Goal: Browse casually

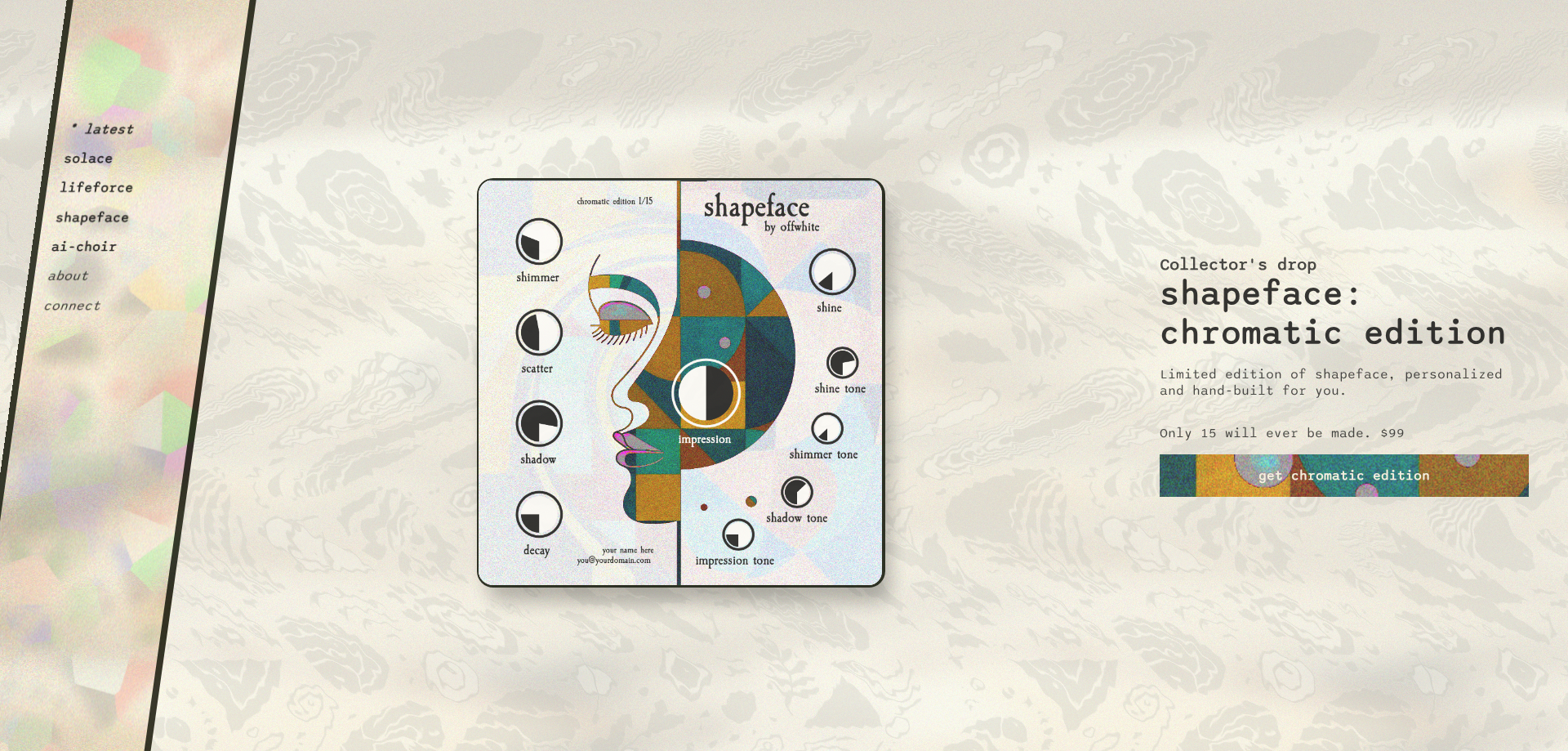
click at [93, 159] on button "solace" at bounding box center [88, 159] width 52 height 16
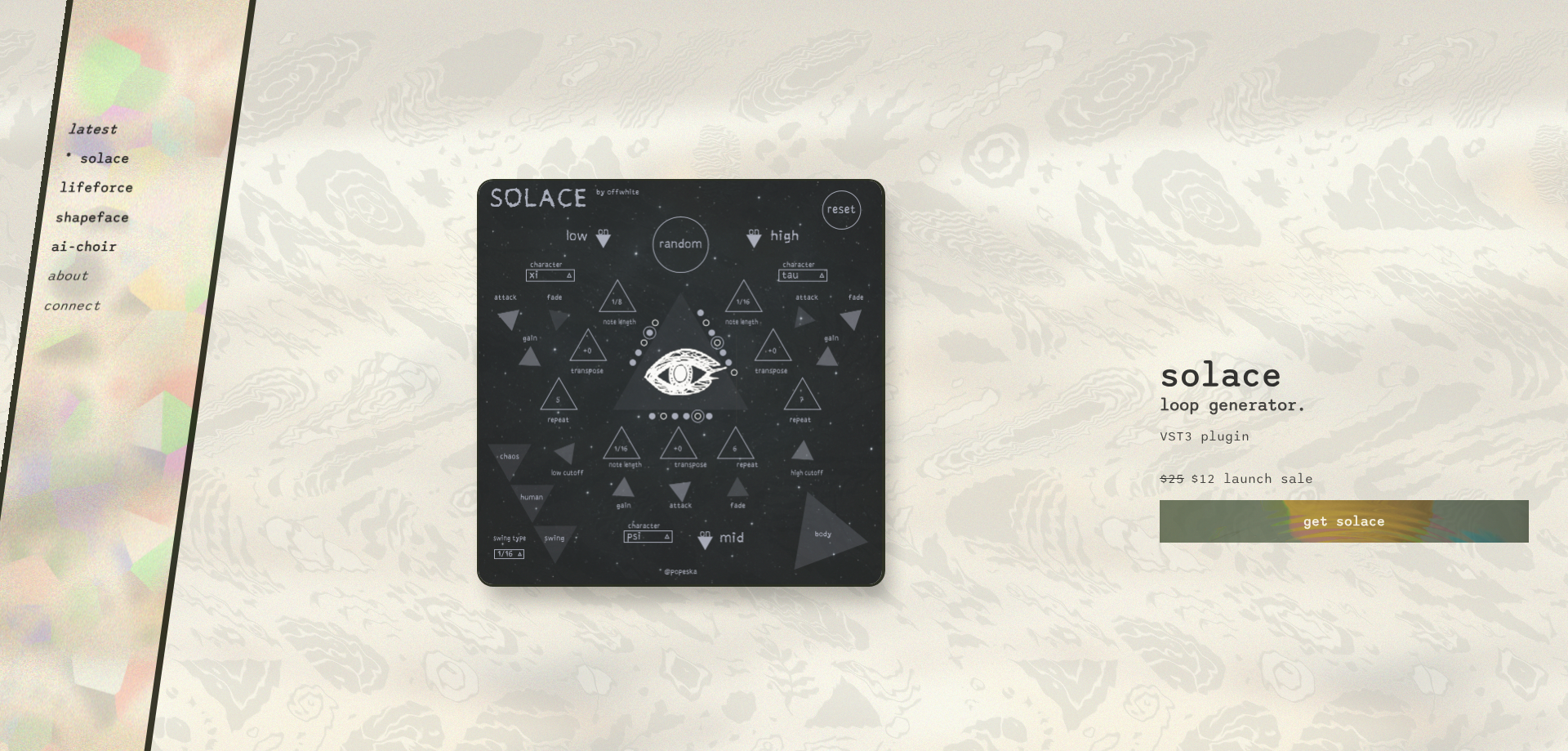
click at [115, 184] on button "lifeforce" at bounding box center [97, 188] width 76 height 16
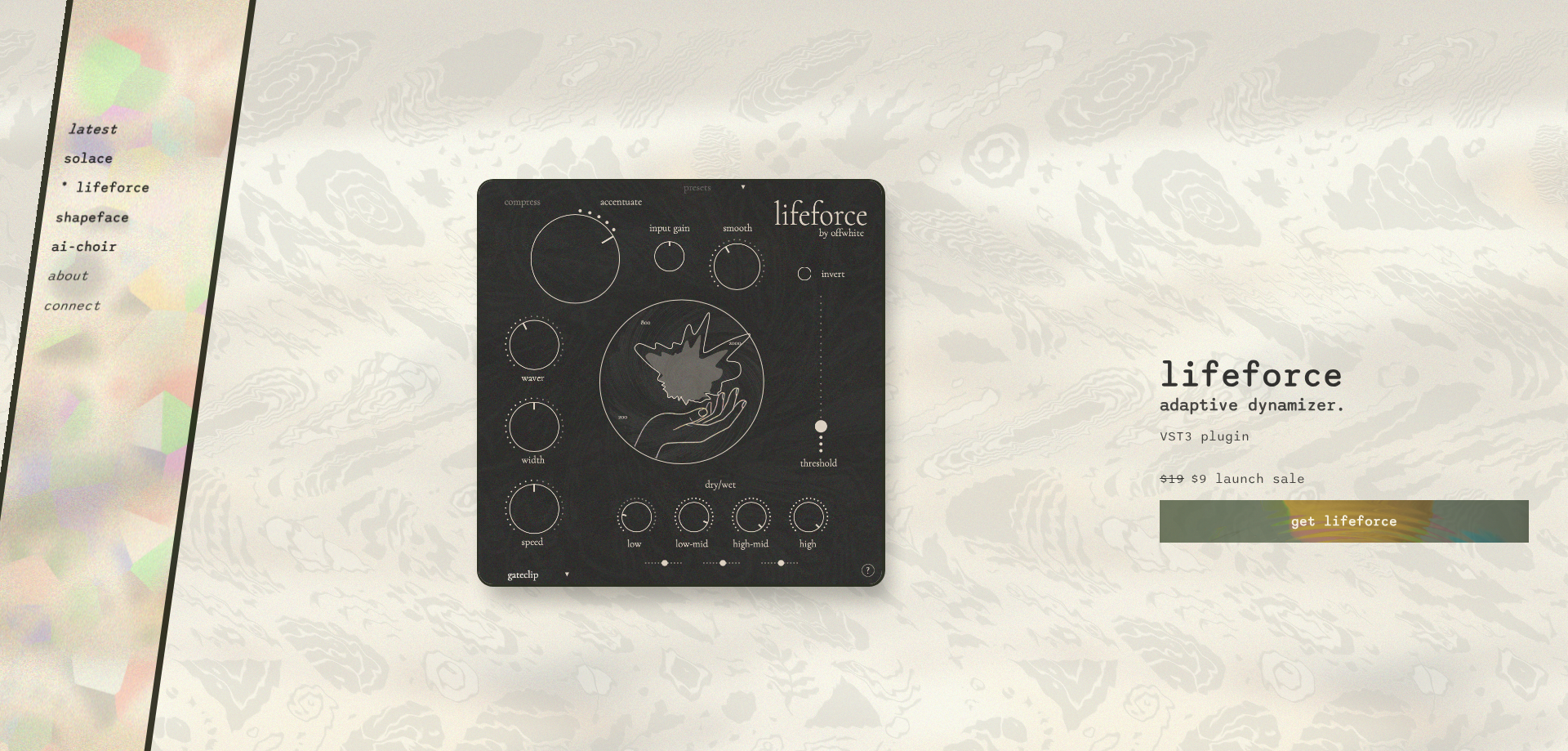
click at [116, 223] on button "shapeface" at bounding box center [92, 217] width 76 height 16
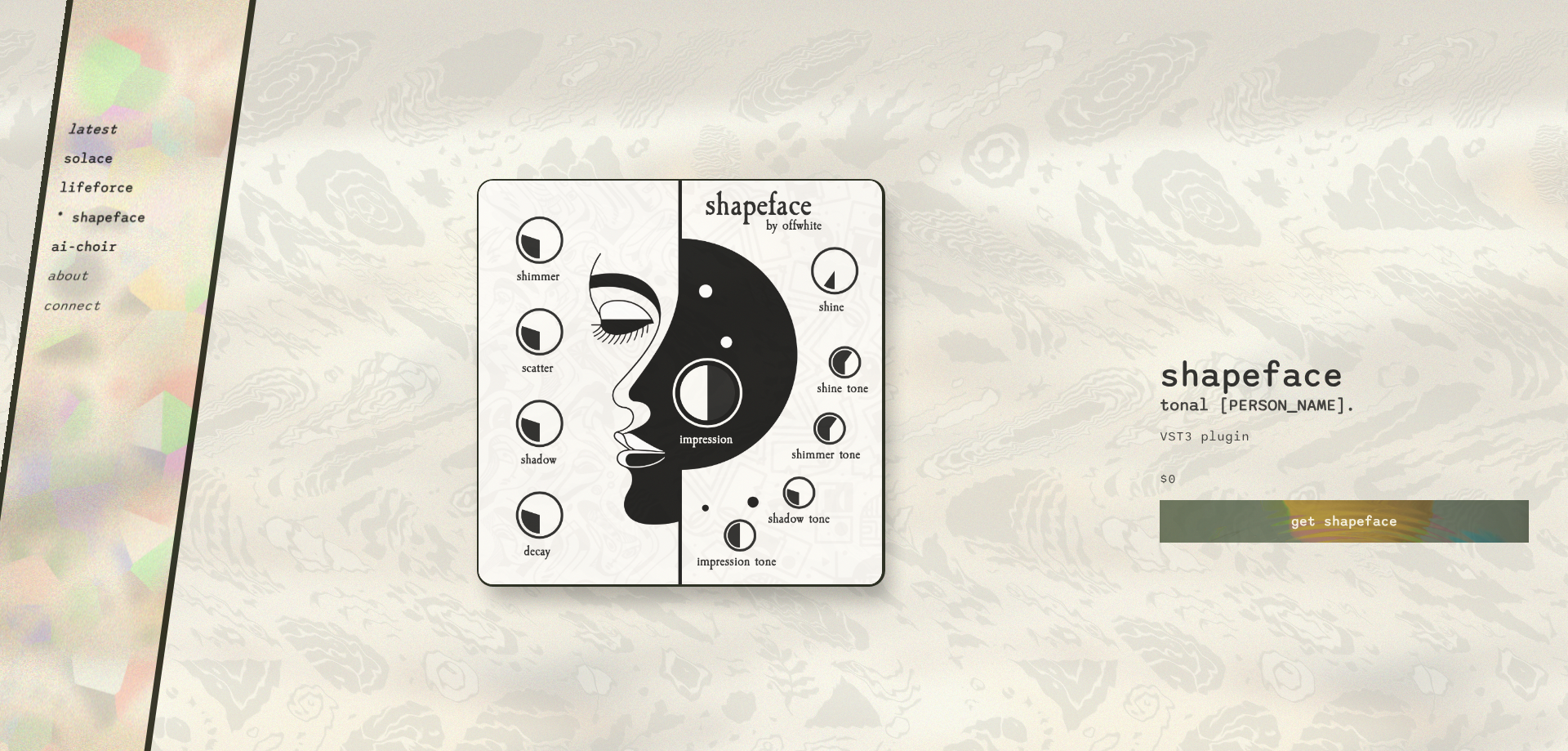
click at [94, 246] on button "ai-choir" at bounding box center [84, 246] width 68 height 16
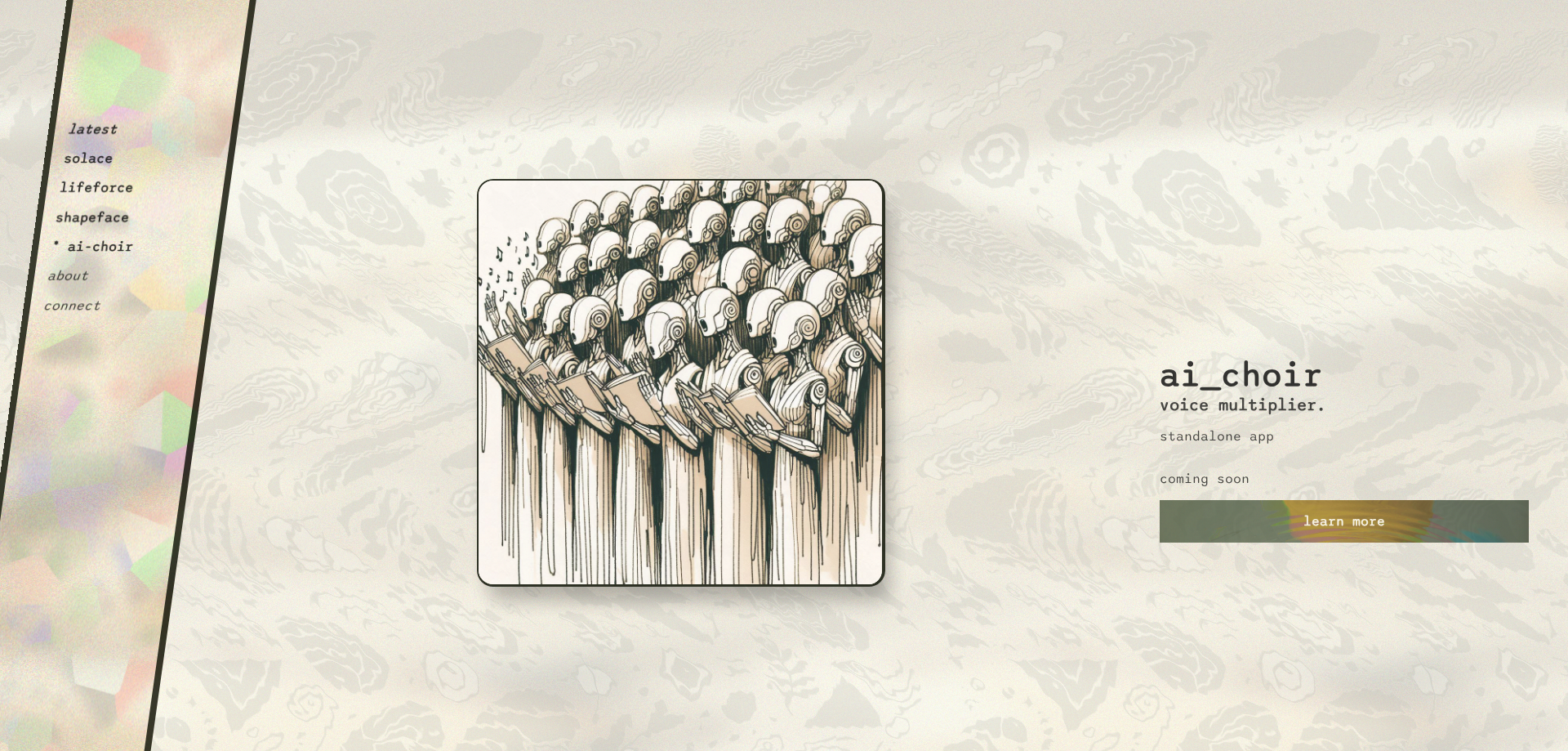
click at [103, 186] on button "lifeforce" at bounding box center [97, 188] width 76 height 16
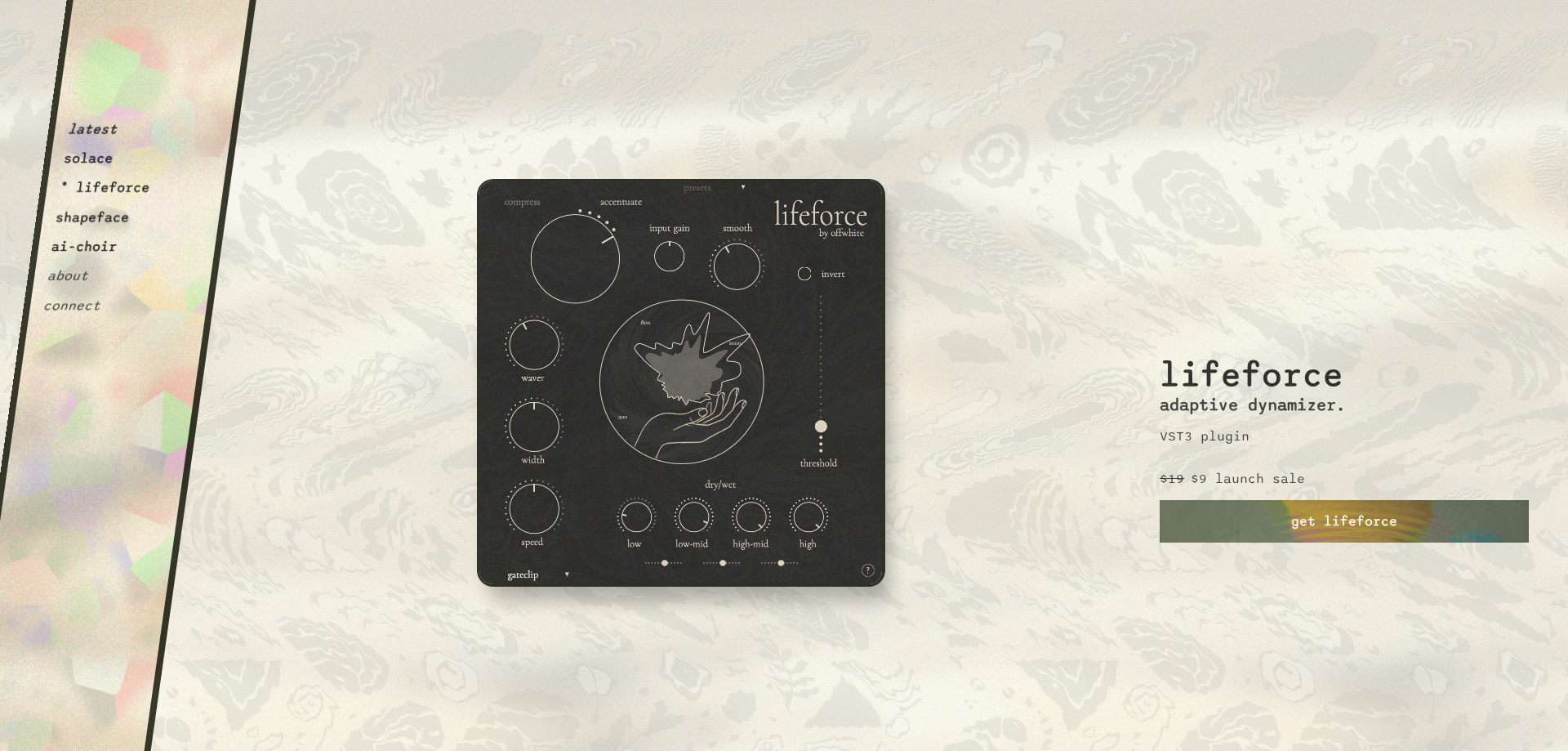
click at [104, 164] on button "solace" at bounding box center [88, 159] width 52 height 16
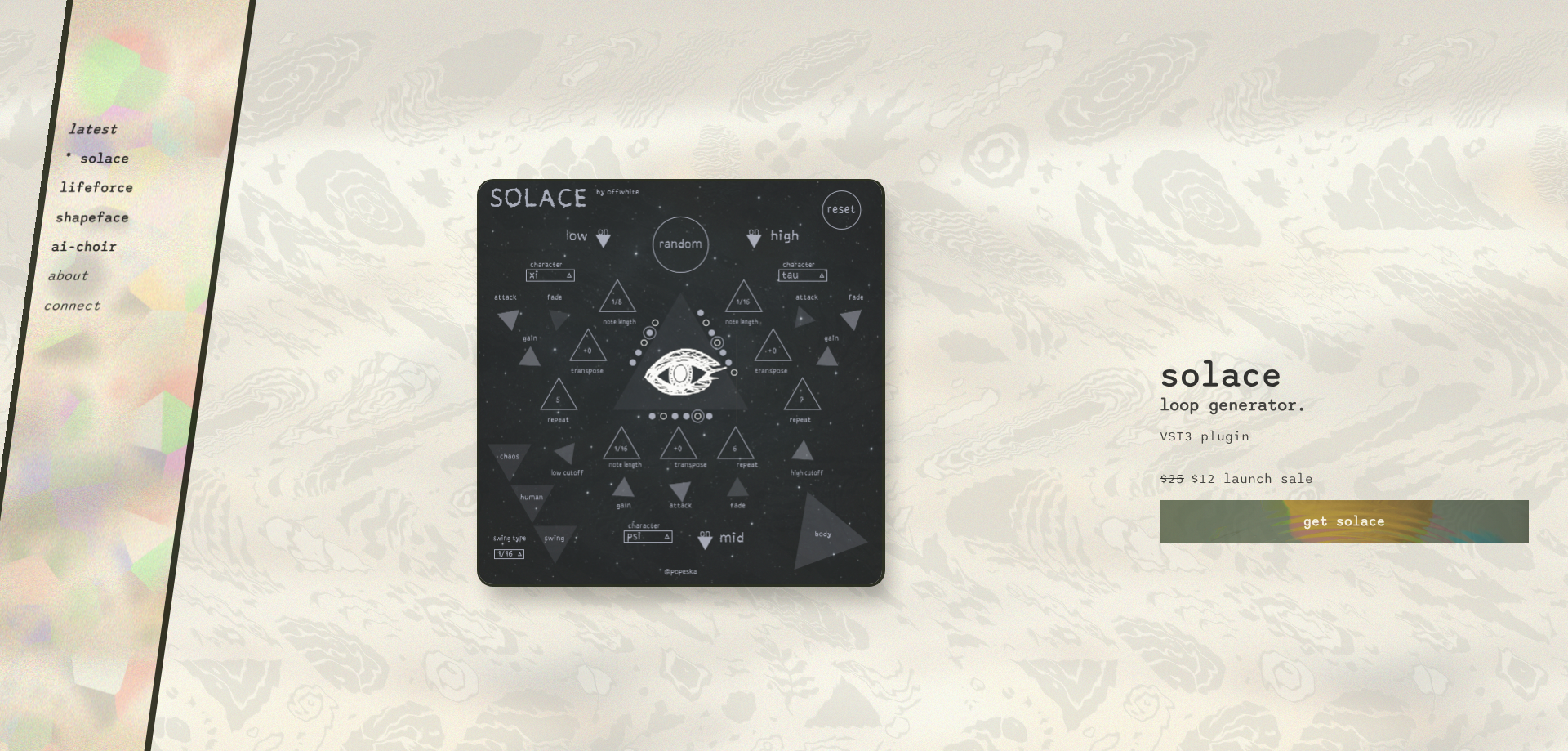
click at [111, 123] on button "latest" at bounding box center [92, 129] width 52 height 16
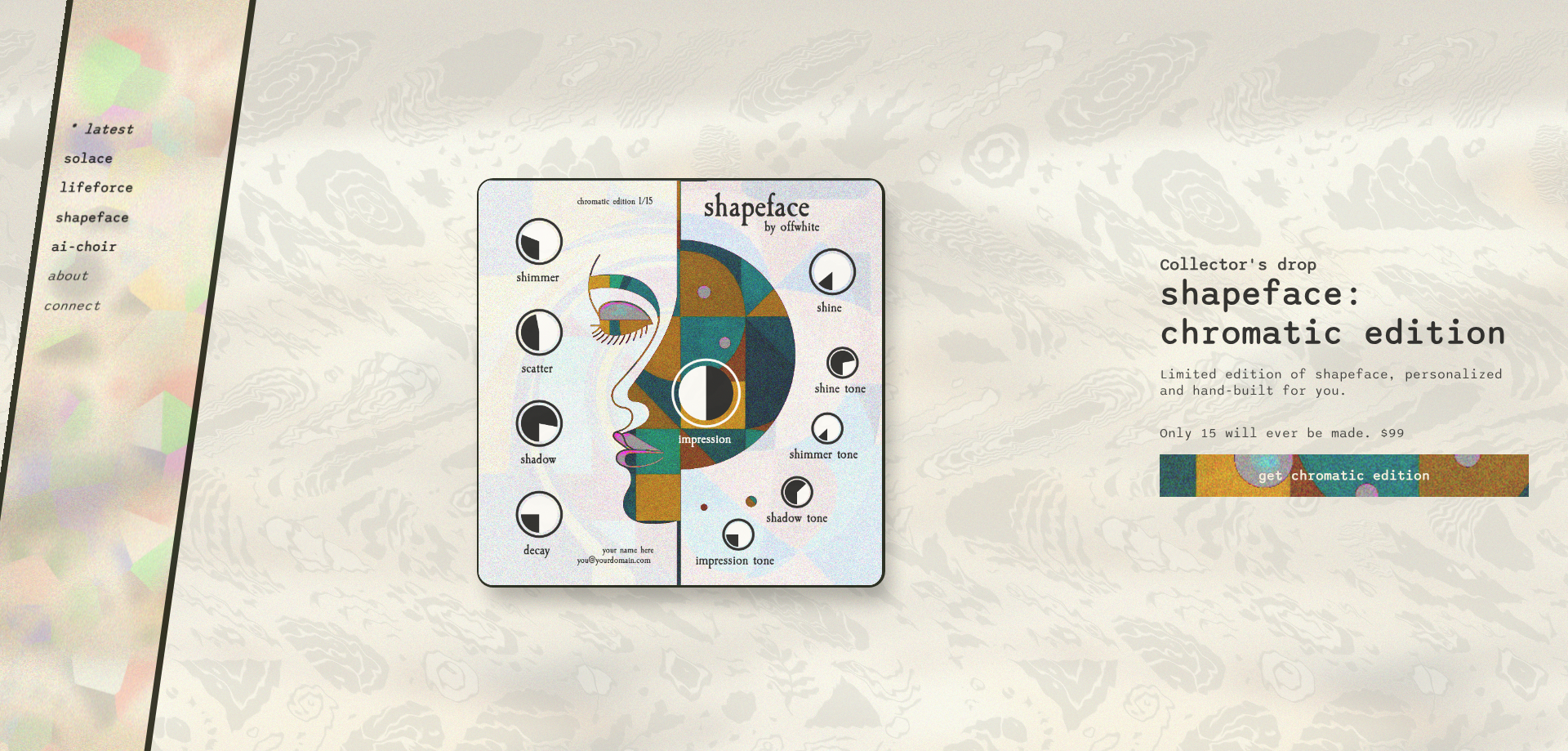
drag, startPoint x: 102, startPoint y: 156, endPoint x: 498, endPoint y: 91, distance: 401.3
click at [498, 91] on div "* latest solace lifeforce shapeface ai-choir about connect OffWhite i m p e r f…" at bounding box center [784, 381] width 1568 height 764
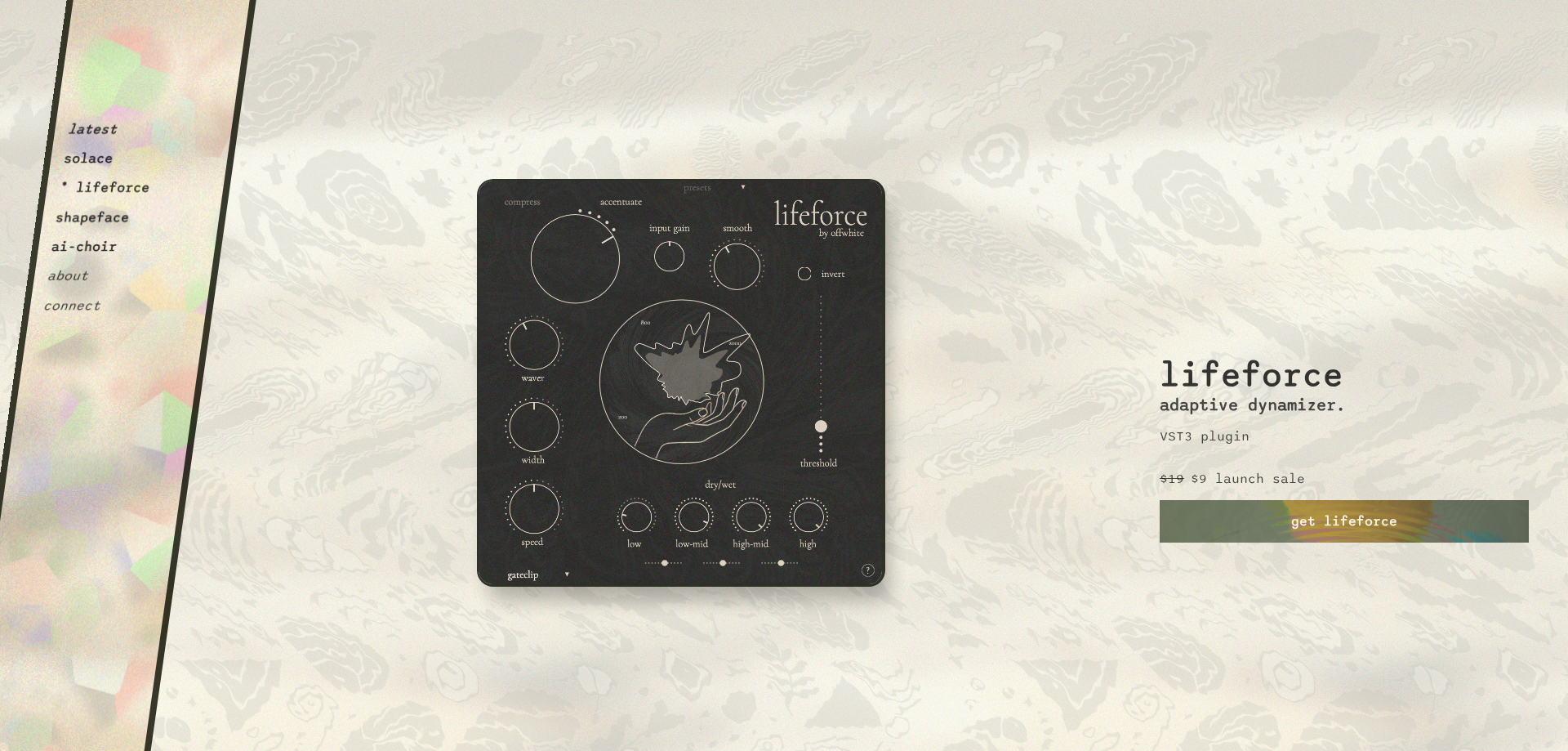
click at [54, 302] on button "connect" at bounding box center [72, 305] width 60 height 16
